Goal: Transaction & Acquisition: Download file/media

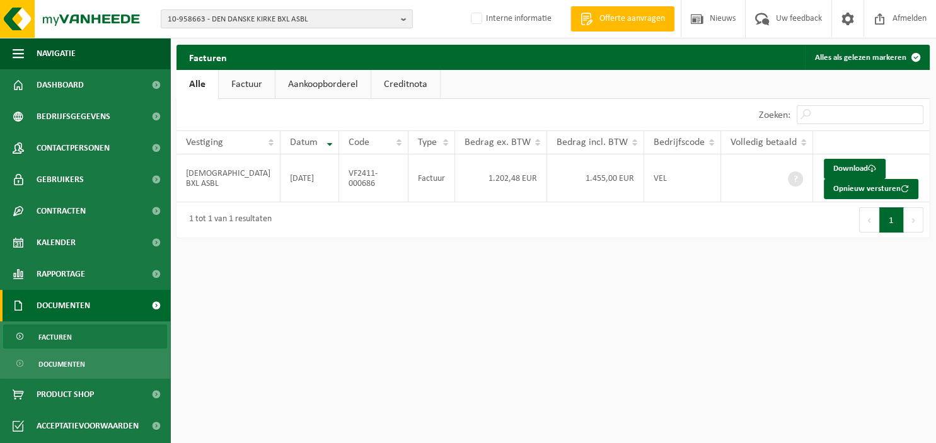
click at [405, 19] on b "button" at bounding box center [406, 19] width 11 height 18
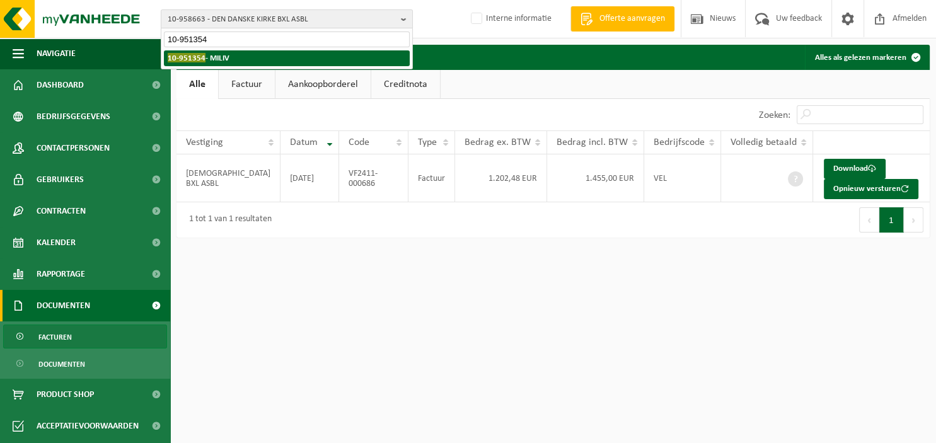
type input "10-951354"
click at [292, 59] on li "10-951354 - MILIV" at bounding box center [287, 58] width 246 height 16
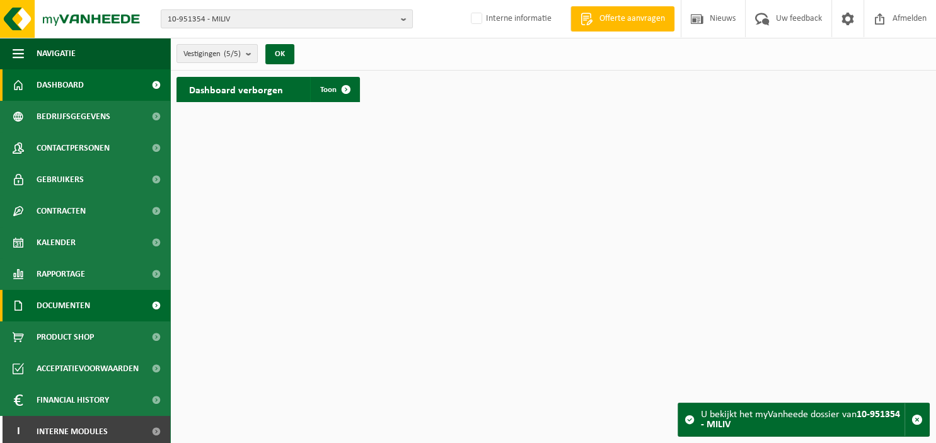
click at [72, 304] on span "Documenten" at bounding box center [64, 306] width 54 height 32
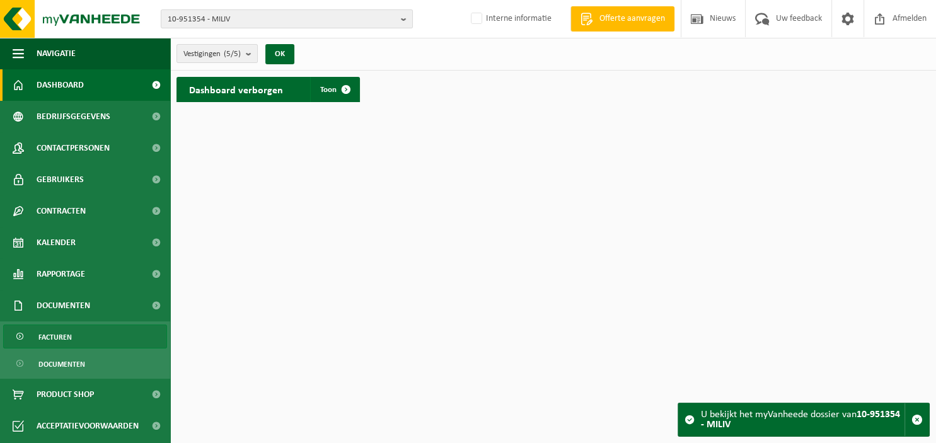
click at [67, 335] on span "Facturen" at bounding box center [54, 337] width 33 height 24
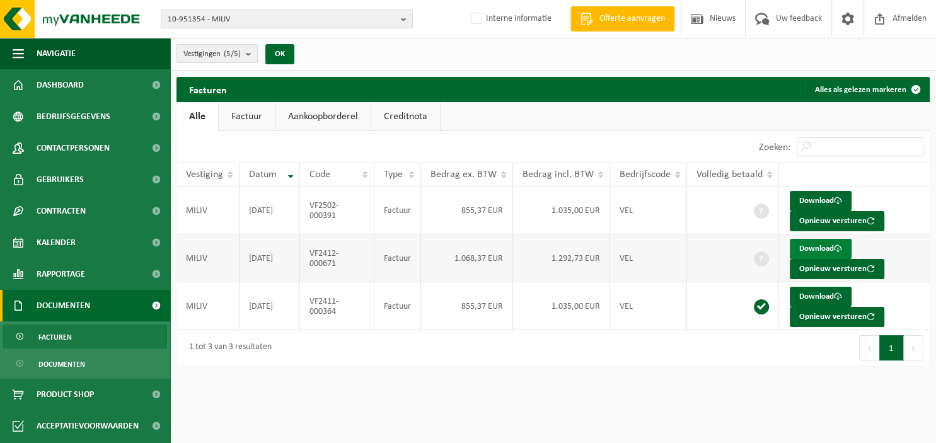
click at [829, 248] on link "Download" at bounding box center [821, 249] width 62 height 20
click at [818, 200] on link "Download" at bounding box center [821, 201] width 62 height 20
click at [634, 354] on div "Eerste Vorige 1 Volgende Laatste" at bounding box center [741, 347] width 377 height 35
